Goal: Check status: Check status

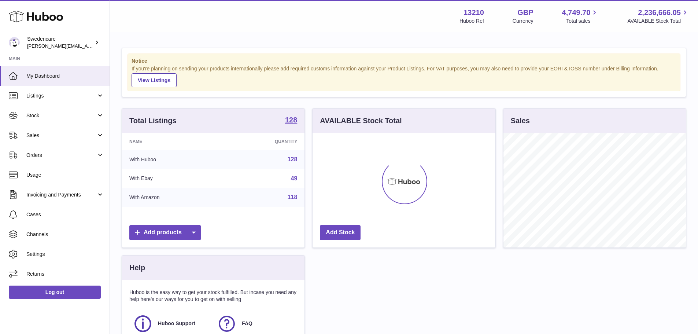
scroll to position [114, 183]
click at [53, 110] on link "Stock" at bounding box center [55, 116] width 110 height 20
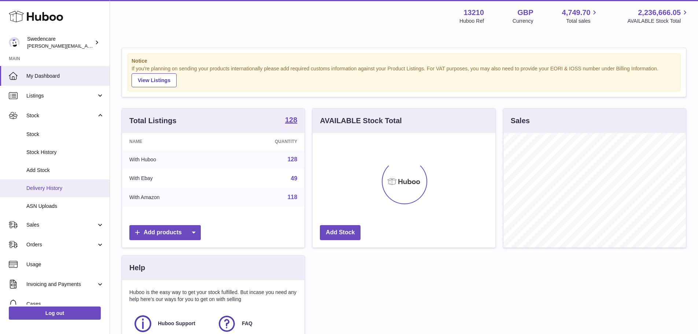
click at [49, 190] on span "Delivery History" at bounding box center [65, 188] width 78 height 7
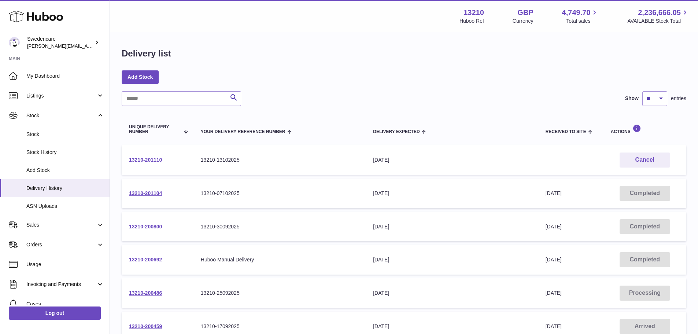
click at [146, 158] on link "13210-201110" at bounding box center [145, 160] width 33 height 6
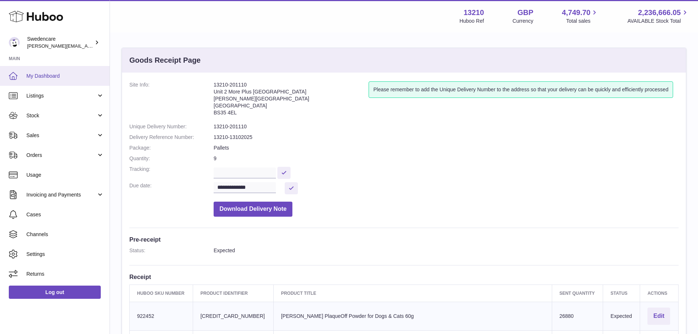
click at [49, 73] on span "My Dashboard" at bounding box center [65, 76] width 78 height 7
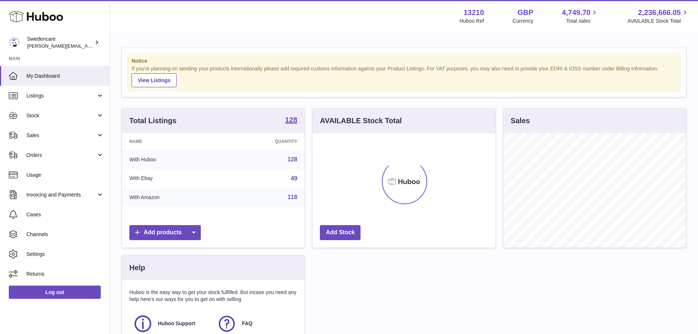
scroll to position [114, 183]
click at [39, 134] on span "Sales" at bounding box center [61, 135] width 70 height 7
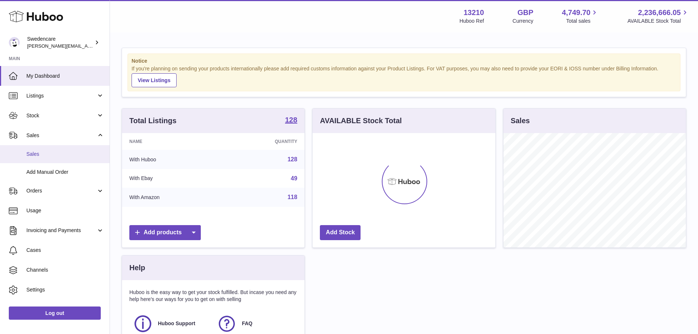
click at [44, 155] on span "Sales" at bounding box center [65, 154] width 78 height 7
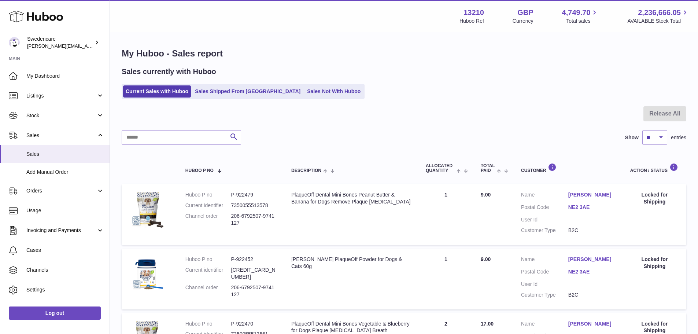
click at [293, 85] on ul "Current Sales with Huboo Sales Shipped From [GEOGRAPHIC_DATA] Sales Not With Hu…" at bounding box center [243, 91] width 243 height 15
click at [305, 91] on link "Sales Not With Huboo" at bounding box center [334, 91] width 59 height 12
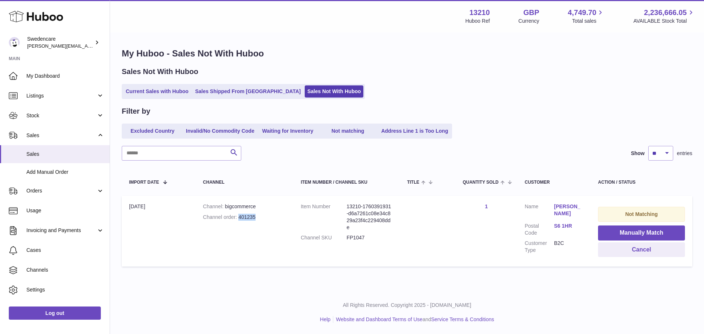
drag, startPoint x: 256, startPoint y: 216, endPoint x: 238, endPoint y: 217, distance: 17.6
click at [238, 217] on div "Channel order 401235" at bounding box center [244, 217] width 83 height 7
copy div "401235"
click at [45, 154] on span "Sales" at bounding box center [65, 154] width 78 height 7
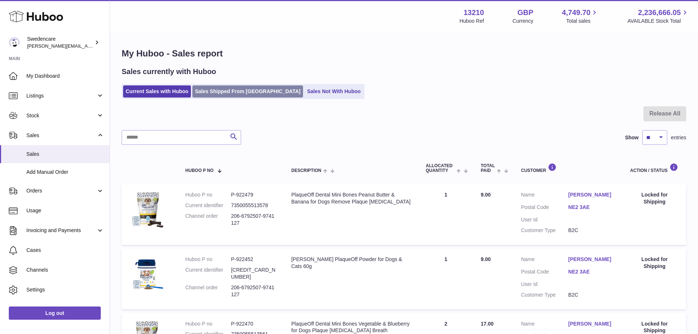
click at [238, 89] on link "Sales Shipped From Huboo" at bounding box center [247, 91] width 111 height 12
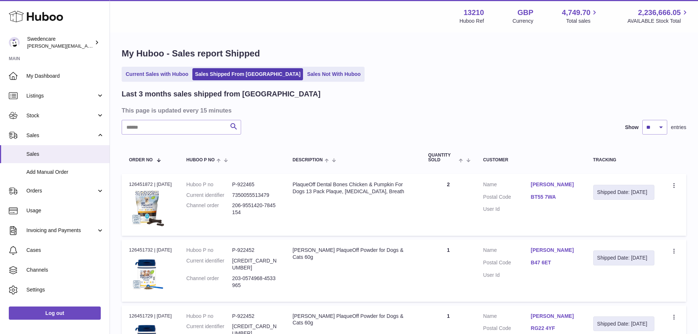
click at [293, 67] on ul "Current Sales with Huboo Sales Shipped From Huboo Sales Not With Huboo" at bounding box center [243, 74] width 243 height 15
click at [305, 71] on link "Sales Not With Huboo" at bounding box center [334, 74] width 59 height 12
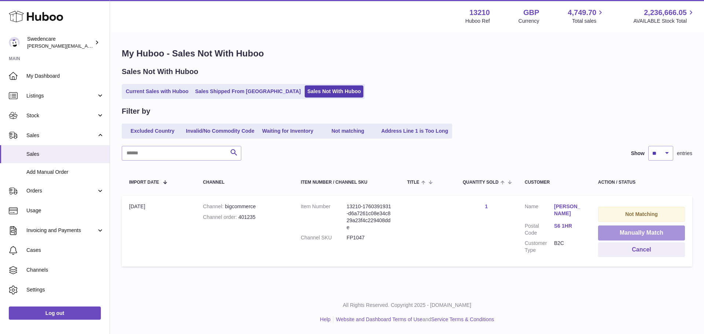
click at [618, 232] on button "Manually Match" at bounding box center [641, 232] width 87 height 15
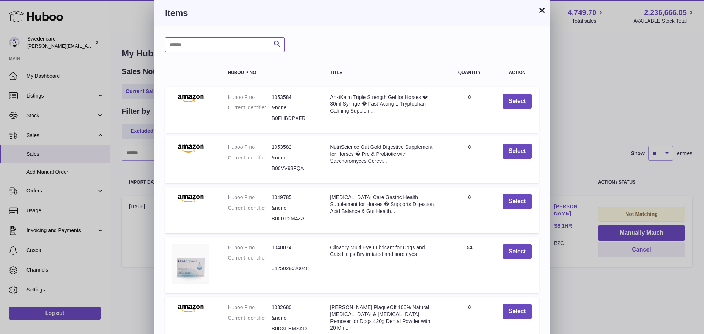
click at [192, 41] on input "text" at bounding box center [225, 44] width 120 height 15
click at [276, 41] on icon "submit" at bounding box center [277, 44] width 9 height 9
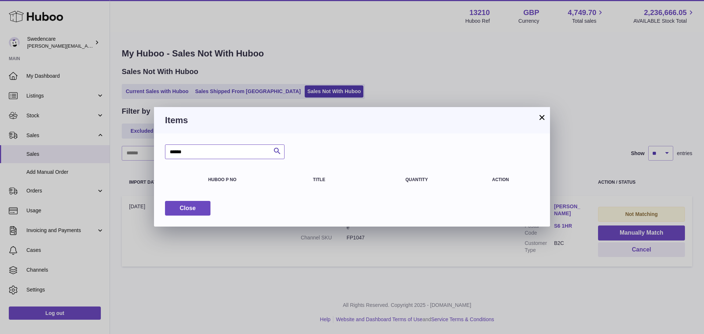
click at [205, 150] on input "******" at bounding box center [225, 151] width 120 height 15
drag, startPoint x: 184, startPoint y: 152, endPoint x: 166, endPoint y: 151, distance: 18.4
click at [166, 151] on input "******" at bounding box center [225, 151] width 120 height 15
click at [276, 153] on icon "submit" at bounding box center [277, 151] width 9 height 9
drag, startPoint x: 201, startPoint y: 154, endPoint x: 152, endPoint y: 152, distance: 49.2
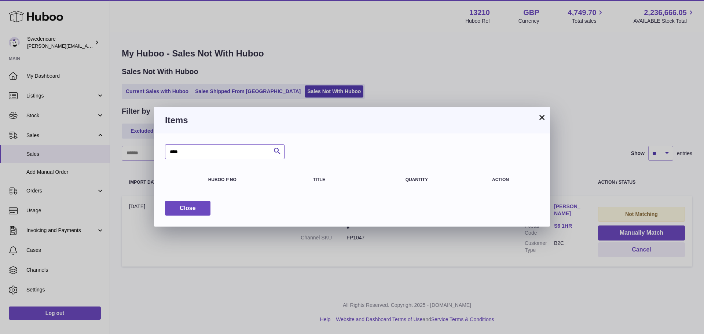
click at [152, 152] on div "× Items **** Search Huboo P no Title Quantity Action Close" at bounding box center [352, 167] width 704 height 334
paste input "***"
type input "*******"
click at [277, 151] on icon "submit" at bounding box center [277, 151] width 9 height 9
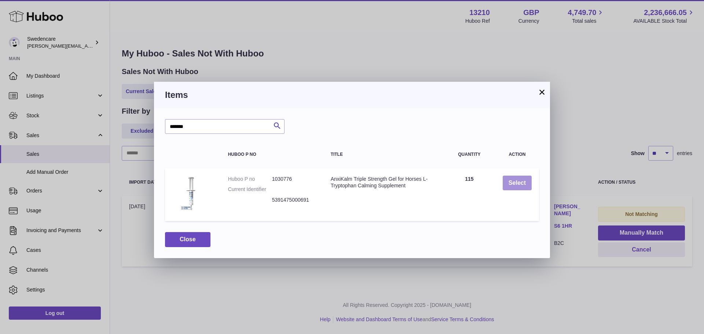
click at [519, 185] on button "Select" at bounding box center [517, 183] width 29 height 15
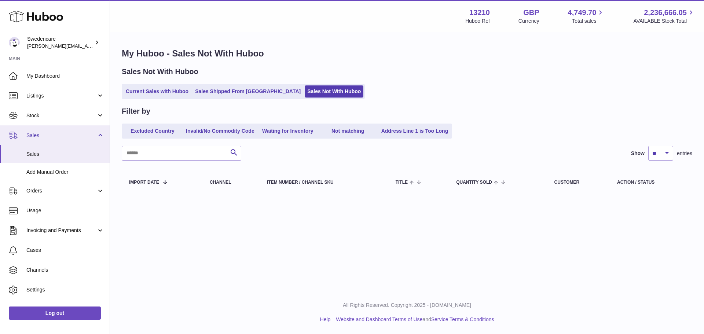
click at [100, 135] on link "Sales" at bounding box center [55, 135] width 110 height 20
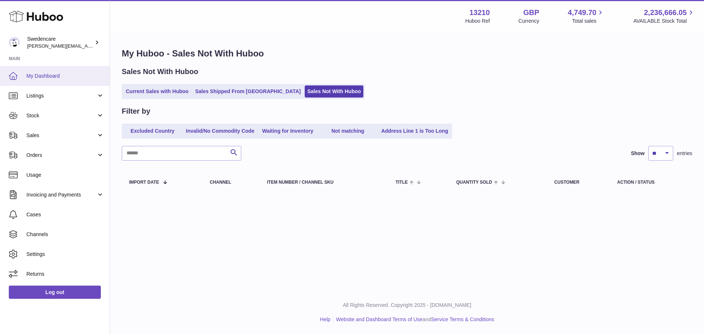
click at [50, 76] on span "My Dashboard" at bounding box center [65, 76] width 78 height 7
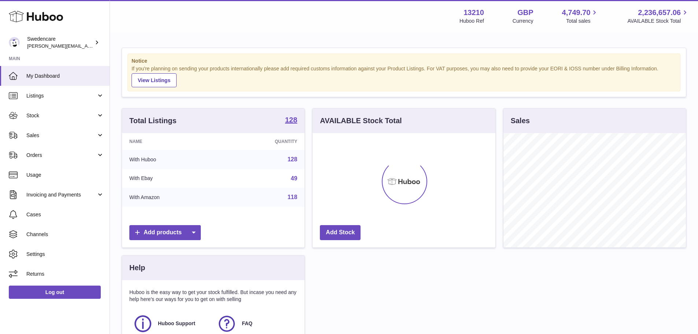
scroll to position [114, 183]
click at [32, 111] on link "Stock" at bounding box center [55, 116] width 110 height 20
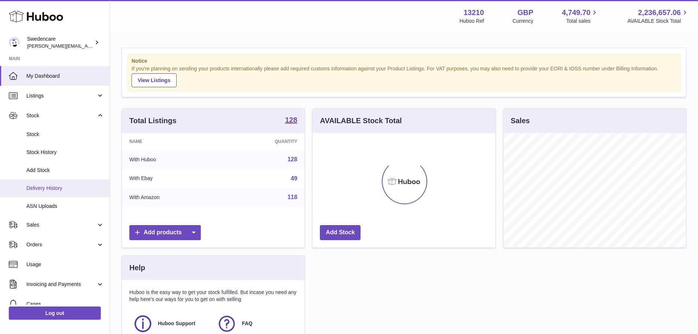
click at [49, 191] on span "Delivery History" at bounding box center [65, 188] width 78 height 7
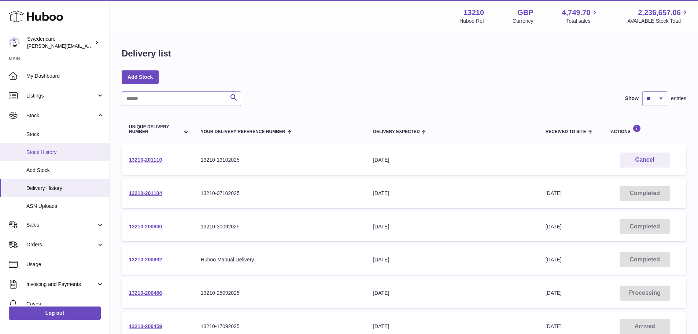
click at [49, 153] on span "Stock History" at bounding box center [65, 152] width 78 height 7
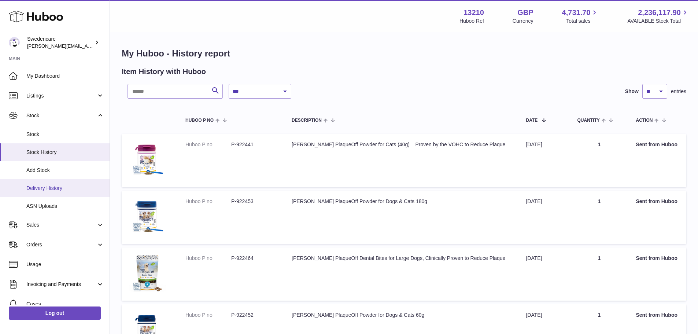
click at [36, 187] on span "Delivery History" at bounding box center [65, 188] width 78 height 7
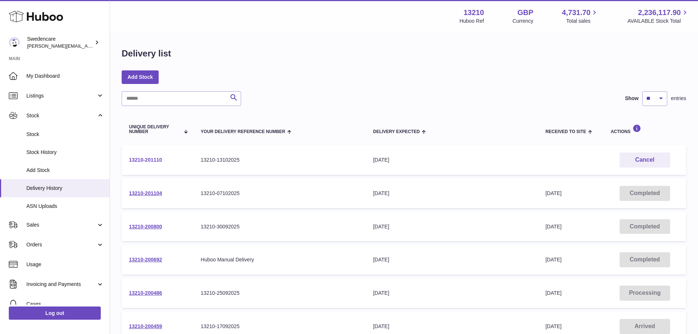
click at [147, 160] on link "13210-201110" at bounding box center [145, 160] width 33 height 6
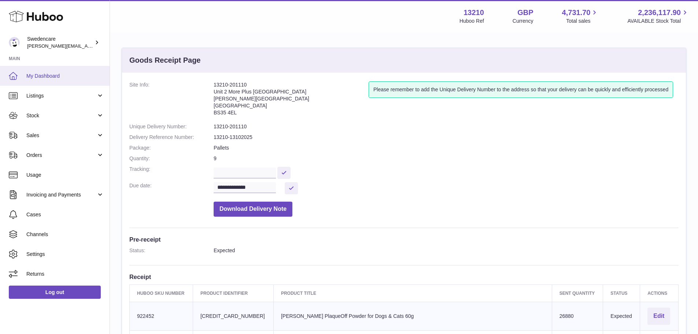
click at [49, 80] on link "My Dashboard" at bounding box center [55, 76] width 110 height 20
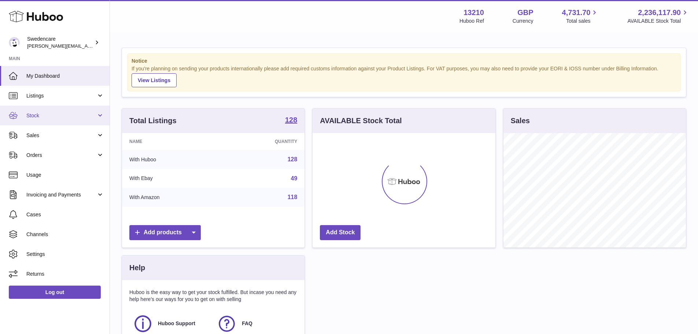
scroll to position [114, 183]
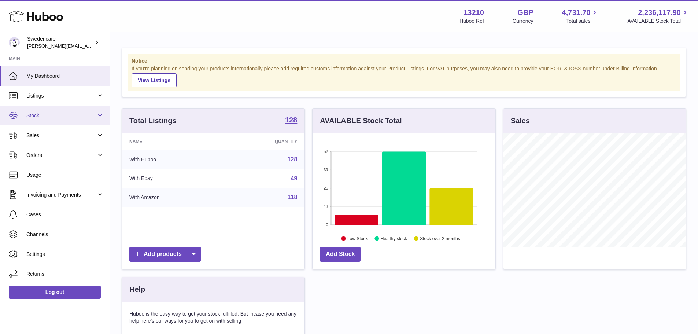
click at [41, 119] on link "Stock" at bounding box center [55, 116] width 110 height 20
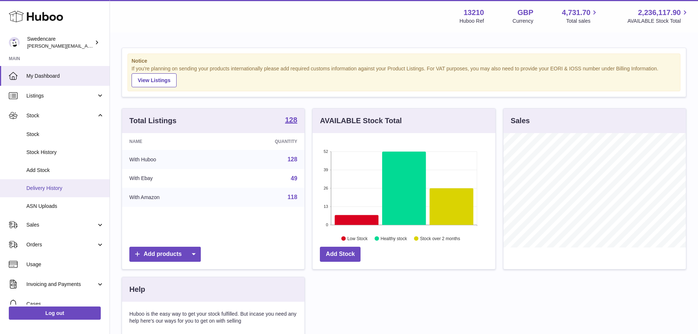
click at [54, 191] on span "Delivery History" at bounding box center [65, 188] width 78 height 7
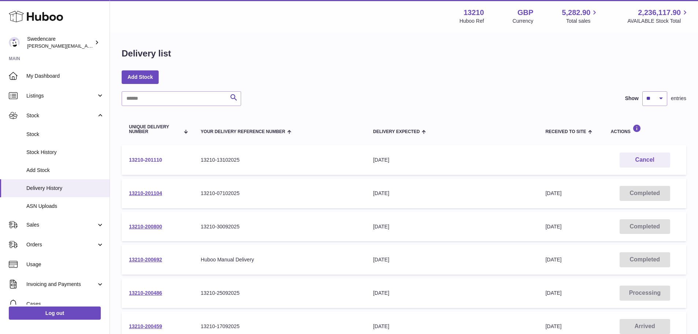
click at [144, 159] on link "13210-201110" at bounding box center [145, 160] width 33 height 6
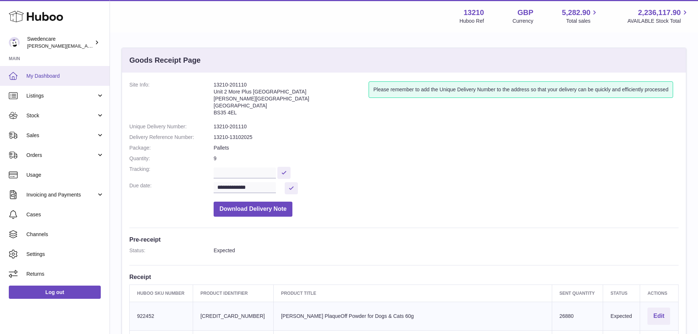
click at [39, 70] on link "My Dashboard" at bounding box center [55, 76] width 110 height 20
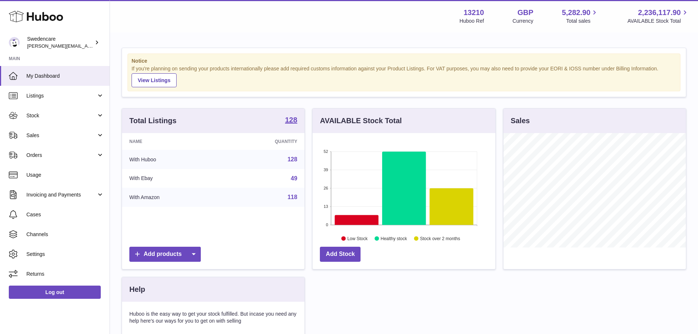
scroll to position [114, 183]
click at [48, 115] on span "Stock" at bounding box center [61, 115] width 70 height 7
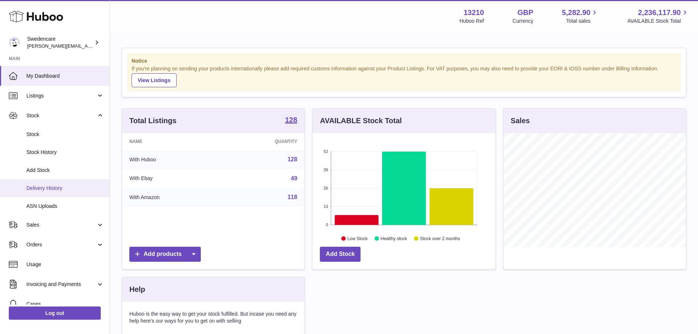
click at [48, 190] on span "Delivery History" at bounding box center [65, 188] width 78 height 7
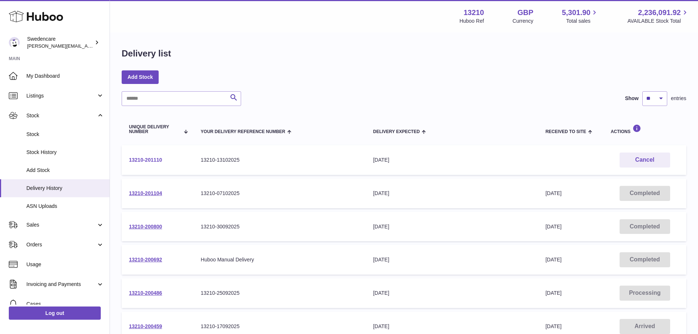
click at [155, 159] on link "13210-201110" at bounding box center [145, 160] width 33 height 6
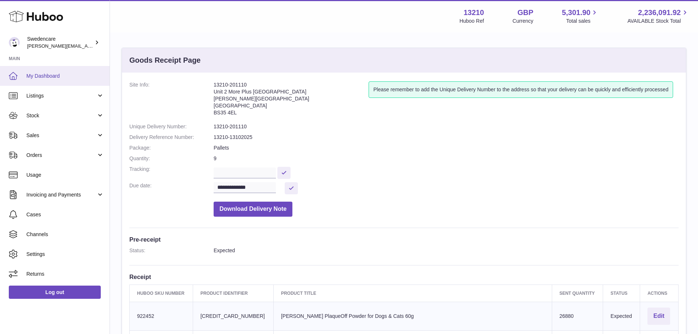
click at [46, 70] on link "My Dashboard" at bounding box center [55, 76] width 110 height 20
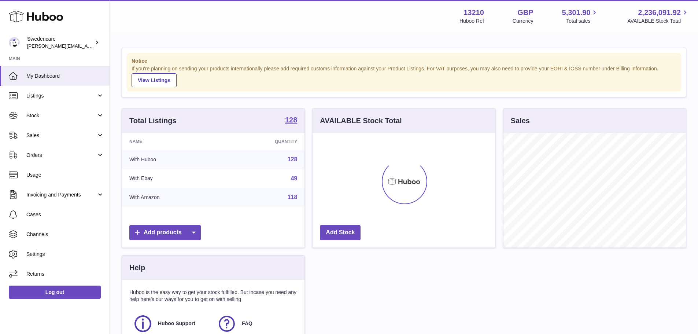
scroll to position [114, 183]
click at [33, 114] on span "Stock" at bounding box center [61, 115] width 70 height 7
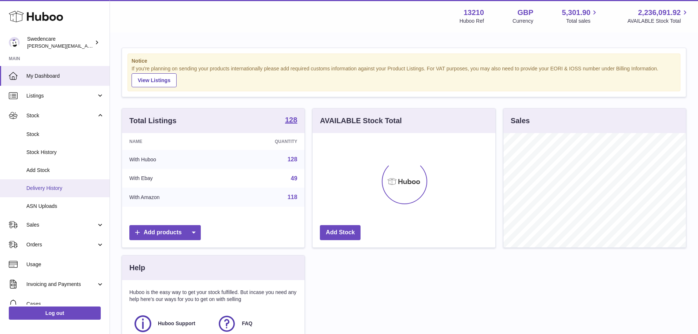
click at [67, 188] on span "Delivery History" at bounding box center [65, 188] width 78 height 7
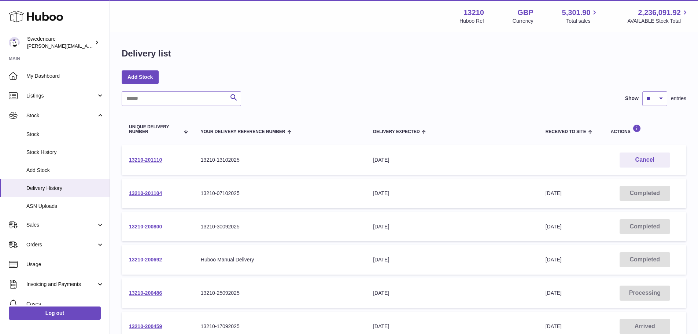
click at [143, 156] on td "13210-201110" at bounding box center [158, 160] width 72 height 30
click at [141, 160] on link "13210-201110" at bounding box center [145, 160] width 33 height 6
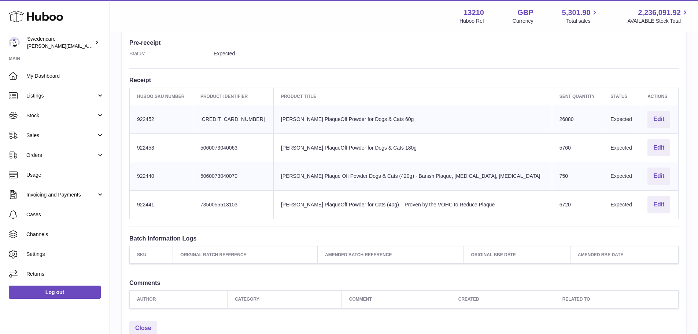
scroll to position [220, 0]
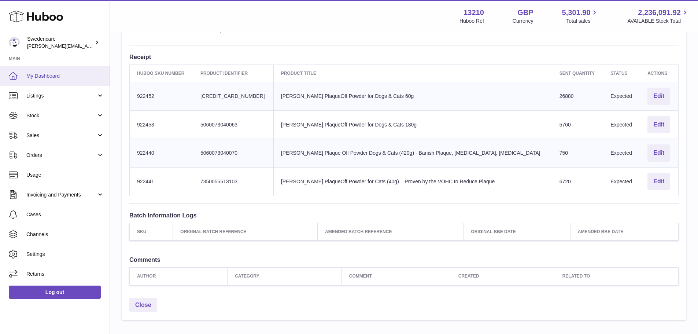
click at [38, 77] on span "My Dashboard" at bounding box center [65, 76] width 78 height 7
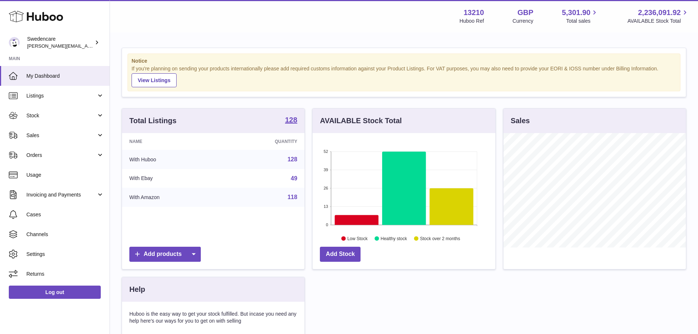
scroll to position [114, 183]
click at [40, 137] on span "Sales" at bounding box center [61, 135] width 70 height 7
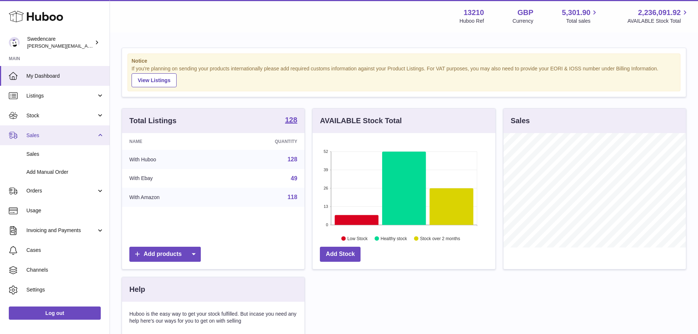
click at [46, 138] on span "Sales" at bounding box center [61, 135] width 70 height 7
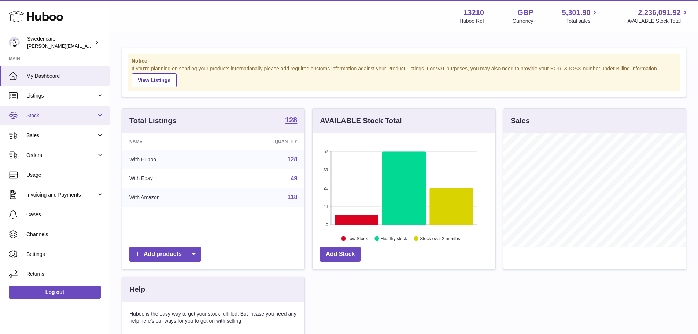
click at [44, 117] on span "Stock" at bounding box center [61, 115] width 70 height 7
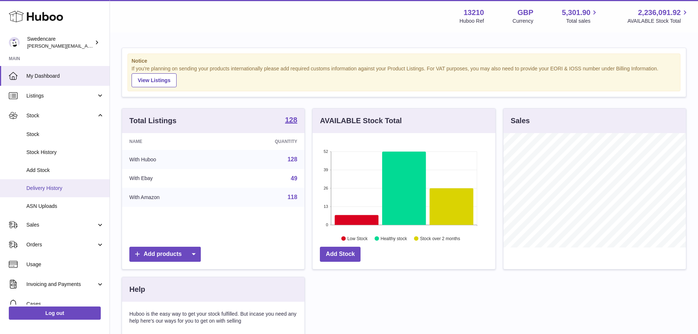
click at [52, 186] on span "Delivery History" at bounding box center [65, 188] width 78 height 7
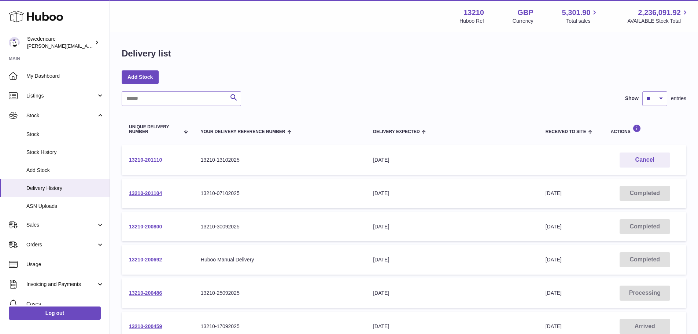
click at [149, 160] on link "13210-201110" at bounding box center [145, 160] width 33 height 6
